Goal: Task Accomplishment & Management: Manage account settings

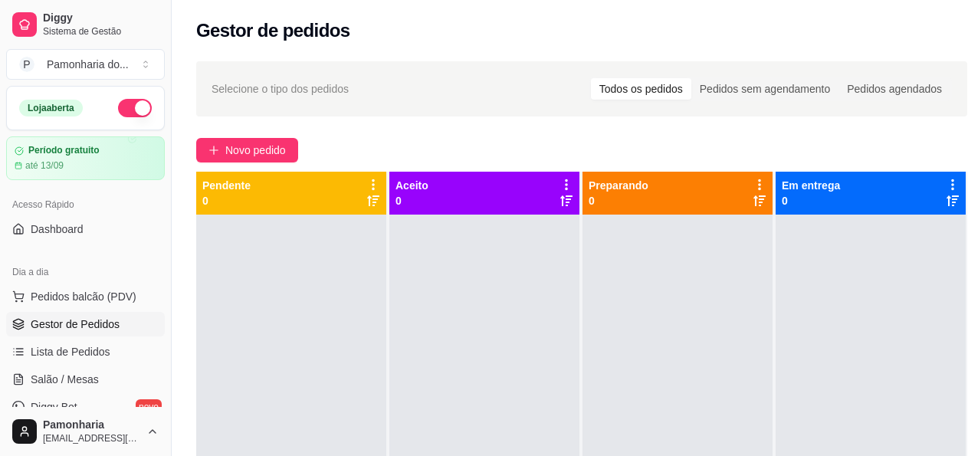
click at [783, 84] on div "Pedidos sem agendamento" at bounding box center [764, 88] width 147 height 21
click at [691, 78] on input "Pedidos sem agendamento" at bounding box center [691, 78] width 0 height 0
click at [921, 83] on div "Pedidos agendados" at bounding box center [895, 88] width 112 height 21
click at [839, 78] on input "Pedidos agendados" at bounding box center [839, 78] width 0 height 0
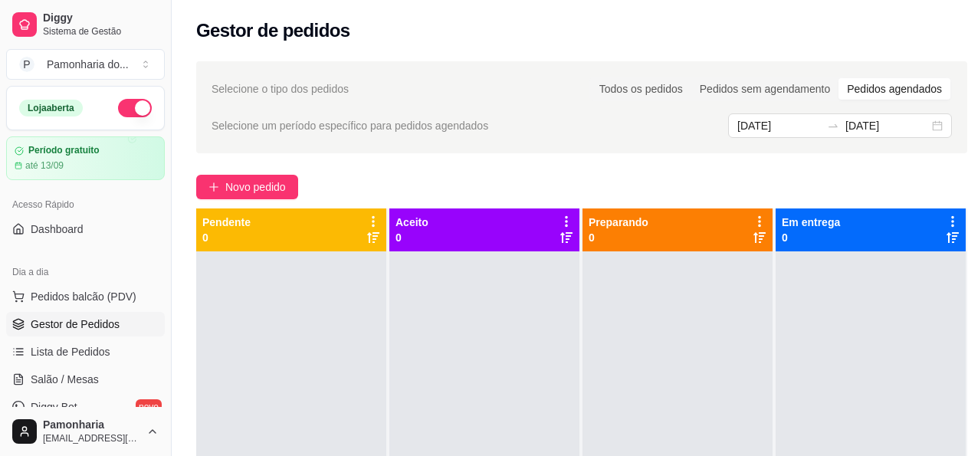
click at [745, 95] on div "Pedidos sem agendamento" at bounding box center [764, 88] width 147 height 21
click at [691, 78] on input "Pedidos sem agendamento" at bounding box center [691, 78] width 0 height 0
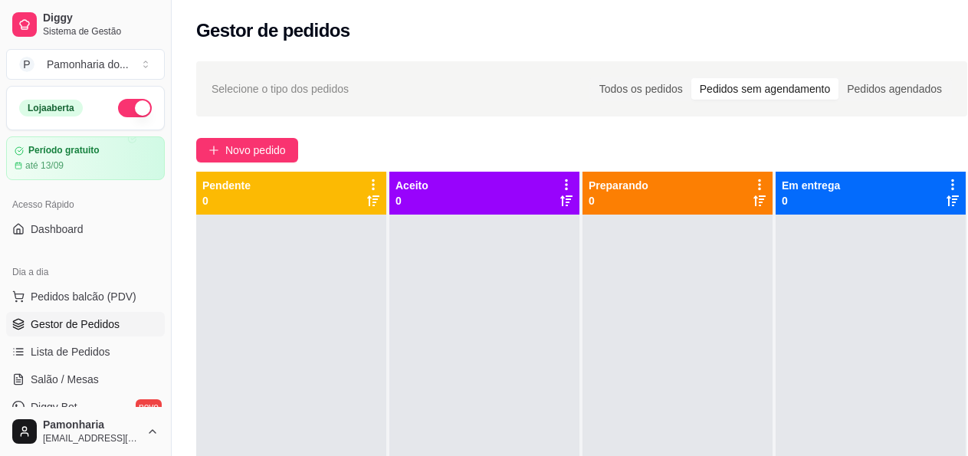
click at [638, 90] on div "Todos os pedidos" at bounding box center [641, 88] width 100 height 21
click at [591, 78] on input "Todos os pedidos" at bounding box center [591, 78] width 0 height 0
click at [374, 188] on icon at bounding box center [373, 184] width 3 height 11
click at [369, 205] on icon at bounding box center [373, 200] width 12 height 11
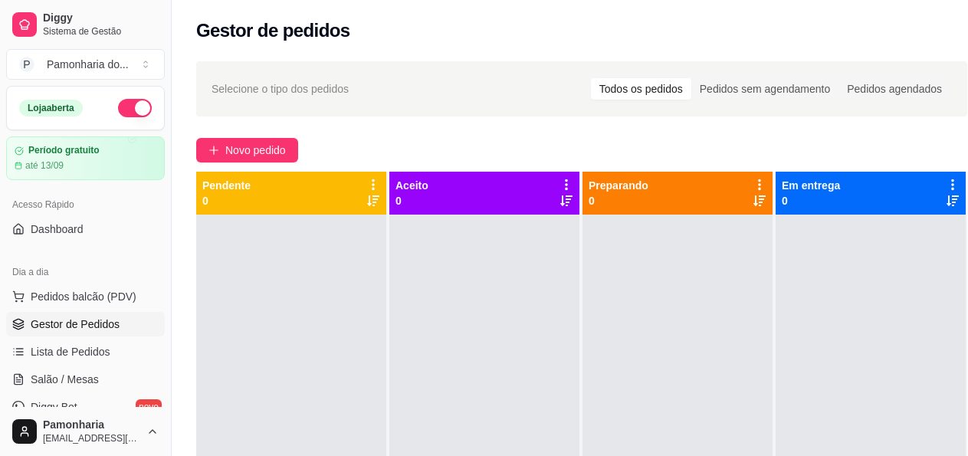
click at [377, 203] on icon at bounding box center [373, 201] width 12 height 12
click at [458, 140] on div "Novo pedido" at bounding box center [581, 150] width 771 height 25
click at [163, 413] on div "Diggy Sistema de Gestão P Pamonharia do ... Loja aberta Período gratuito até 13…" at bounding box center [85, 228] width 171 height 456
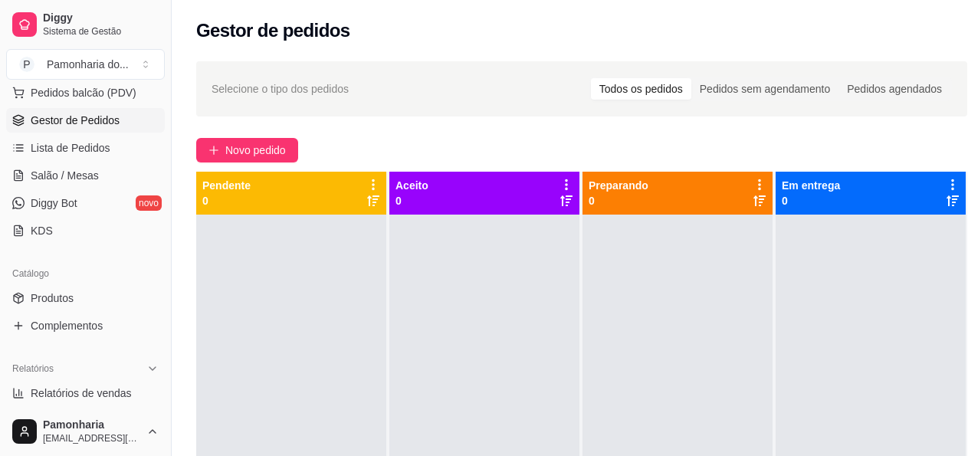
click at [165, 416] on button "Toggle Sidebar" at bounding box center [171, 228] width 12 height 456
click at [196, 415] on div at bounding box center [291, 443] width 190 height 456
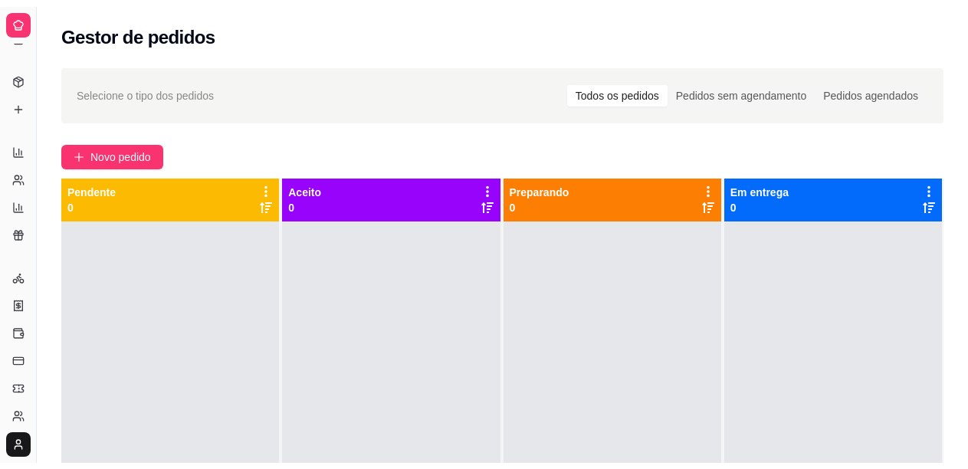
scroll to position [110, 0]
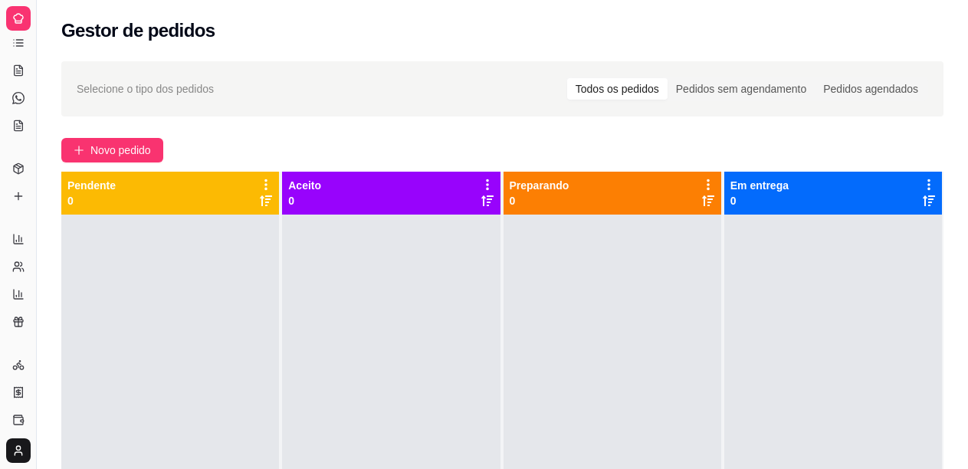
click at [32, 352] on button "Toggle Sidebar" at bounding box center [36, 234] width 12 height 469
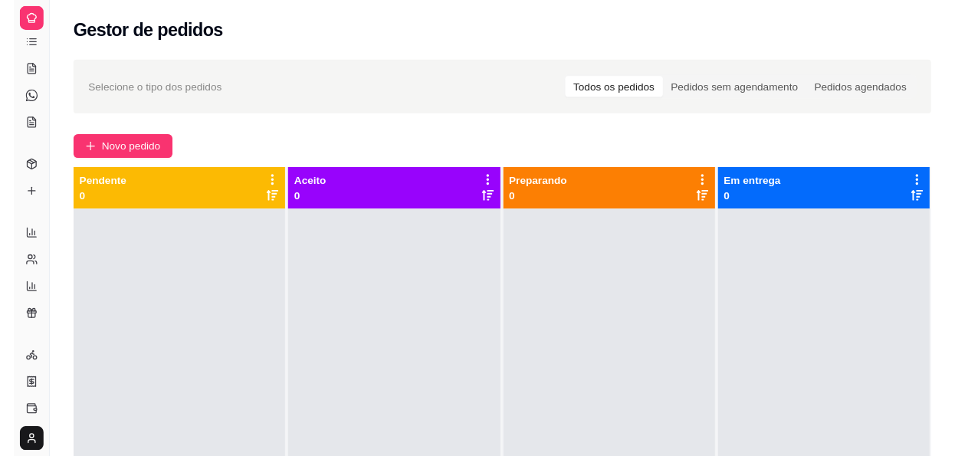
scroll to position [0, 0]
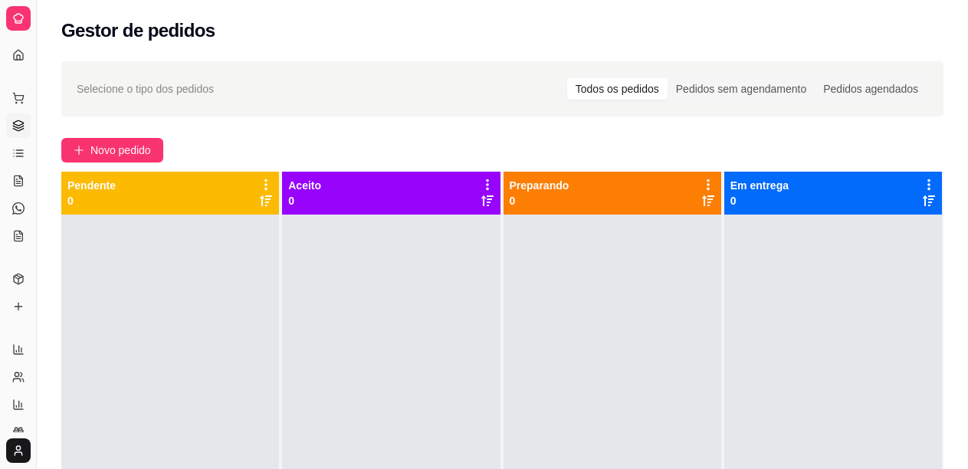
click at [32, 352] on button "Toggle Sidebar" at bounding box center [36, 234] width 12 height 469
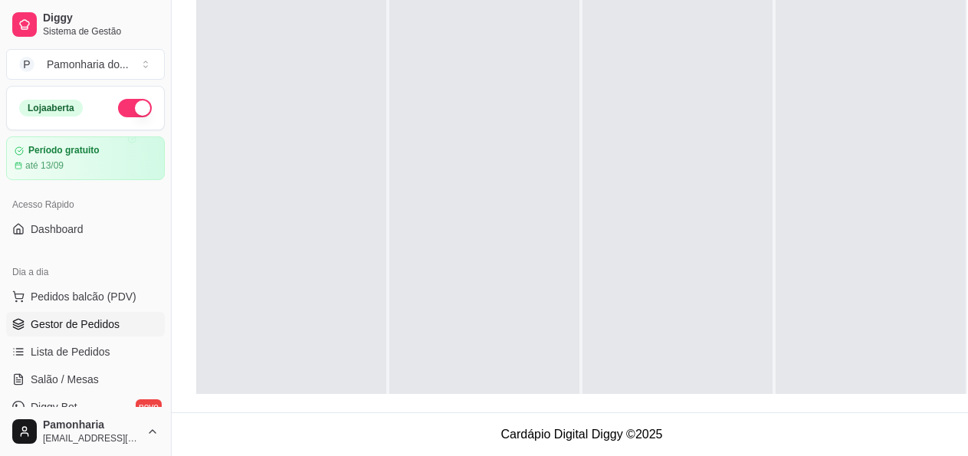
scroll to position [247, 0]
click at [157, 356] on div "Dia a dia Pedidos balcão (PDV) Gestor de Pedidos Lista de Pedidos Salão / Mesas…" at bounding box center [85, 353] width 171 height 199
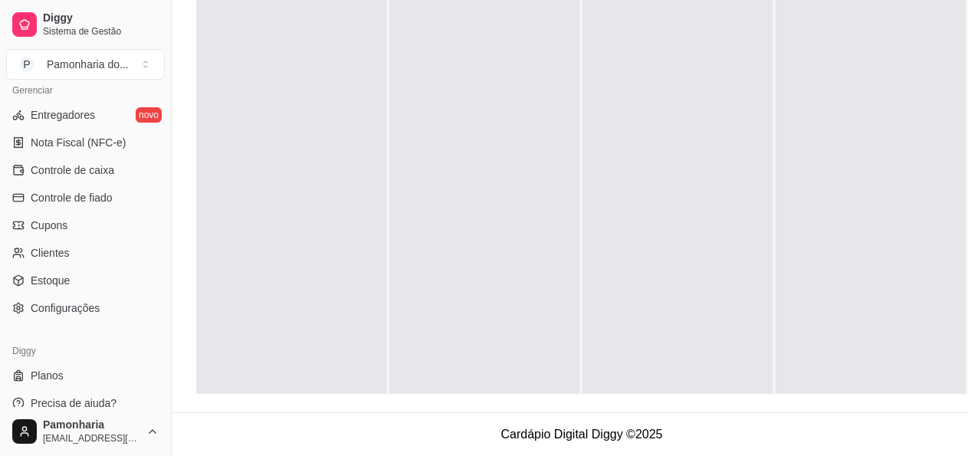
scroll to position [634, 0]
click at [110, 308] on link "Configurações" at bounding box center [85, 306] width 159 height 25
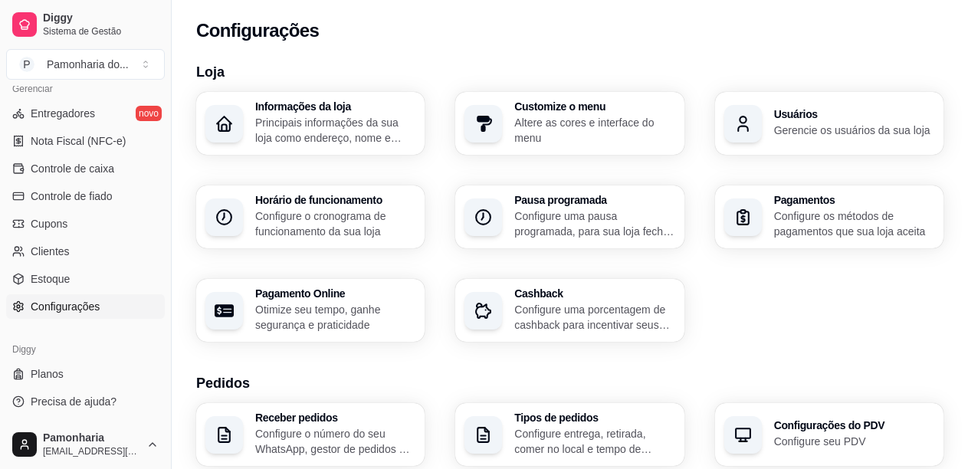
scroll to position [411, 0]
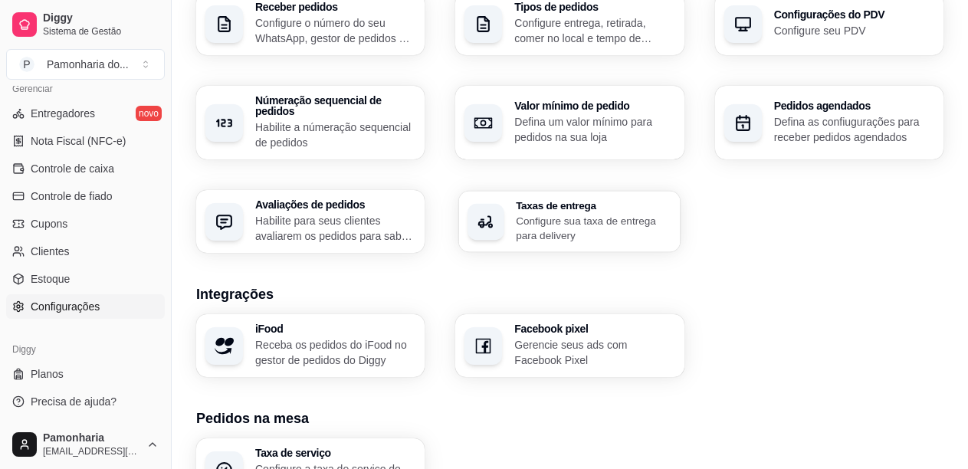
click at [663, 213] on p "Configure sua taxa de entrega para delivery" at bounding box center [594, 228] width 156 height 30
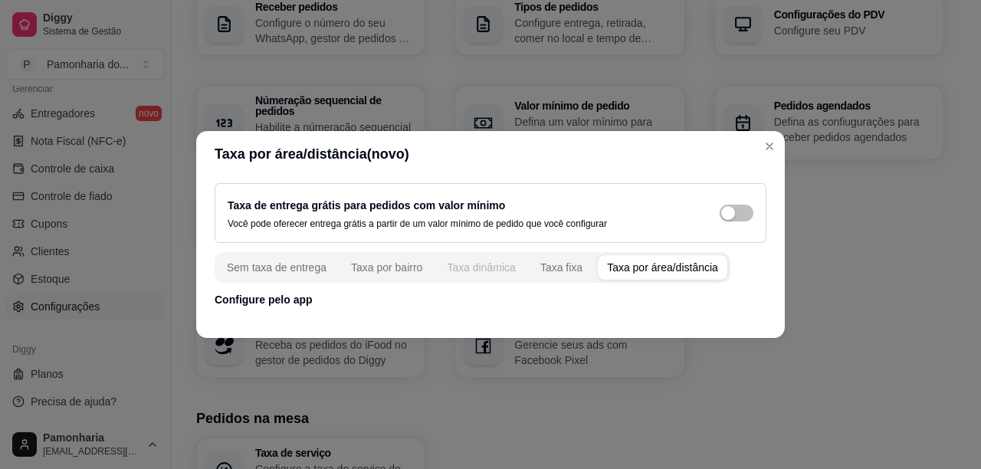
click at [497, 266] on div "Taxa dinâmica" at bounding box center [481, 267] width 69 height 15
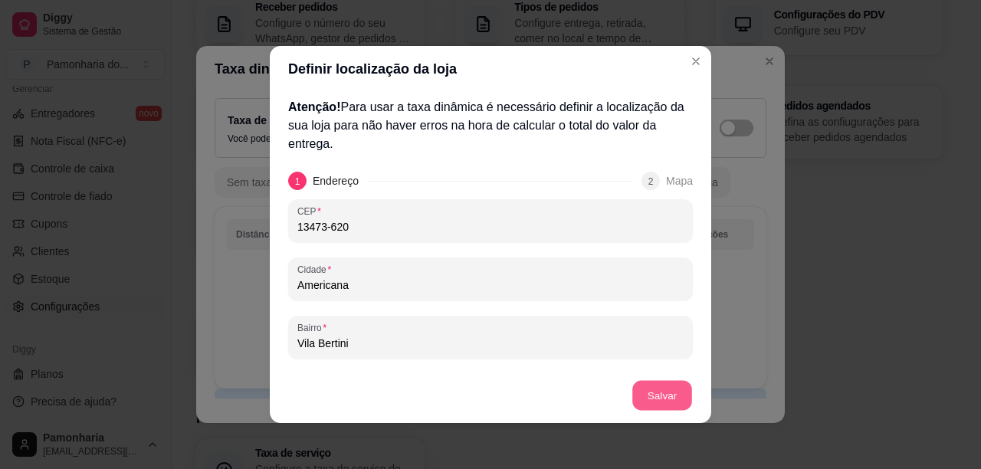
click at [658, 394] on button "Salvar" at bounding box center [662, 396] width 60 height 30
